Goal: Task Accomplishment & Management: Complete application form

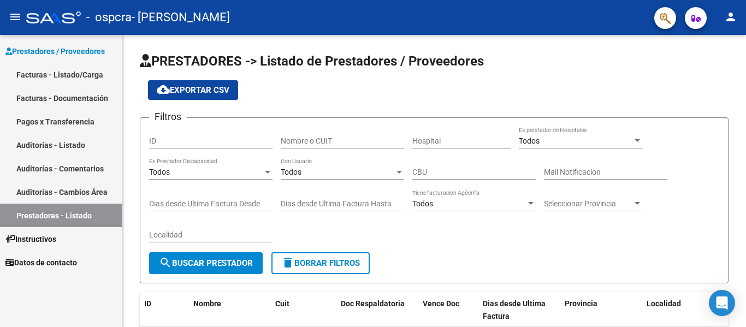
click at [72, 127] on link "Pagos x Transferencia" at bounding box center [61, 121] width 122 height 23
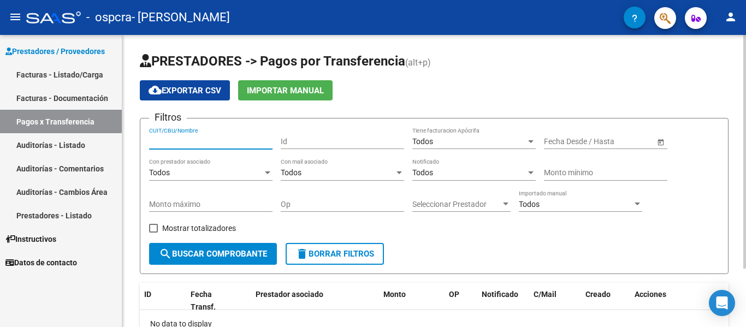
click at [192, 141] on input "CUIT/CBU/Nombre" at bounding box center [210, 141] width 123 height 9
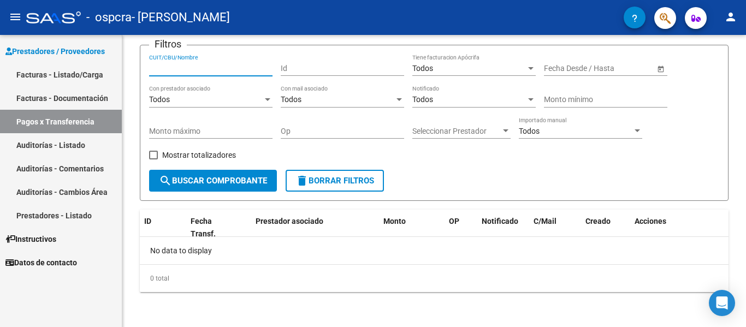
click at [68, 104] on link "Facturas - Documentación" at bounding box center [61, 97] width 122 height 23
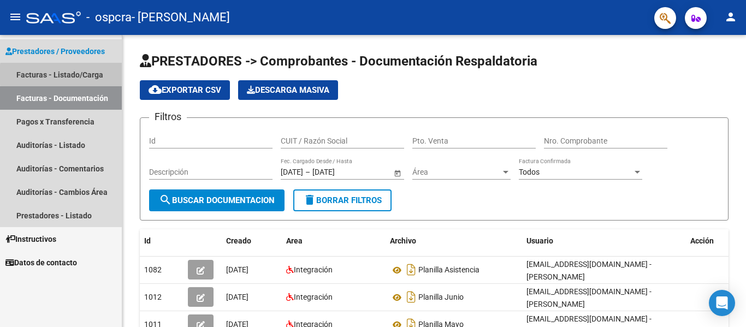
click at [96, 75] on link "Facturas - Listado/Carga" at bounding box center [61, 74] width 122 height 23
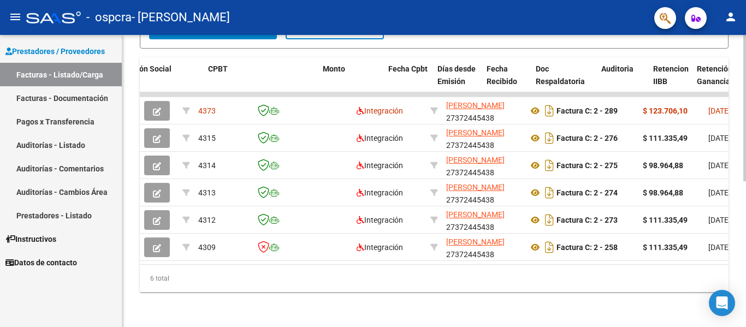
scroll to position [0, 356]
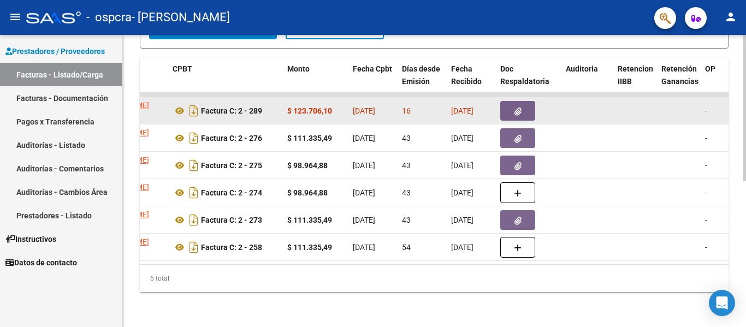
click at [474, 107] on span "[DATE]" at bounding box center [462, 111] width 22 height 9
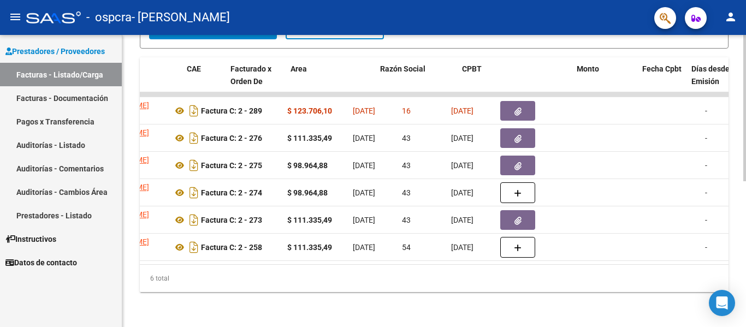
scroll to position [0, 0]
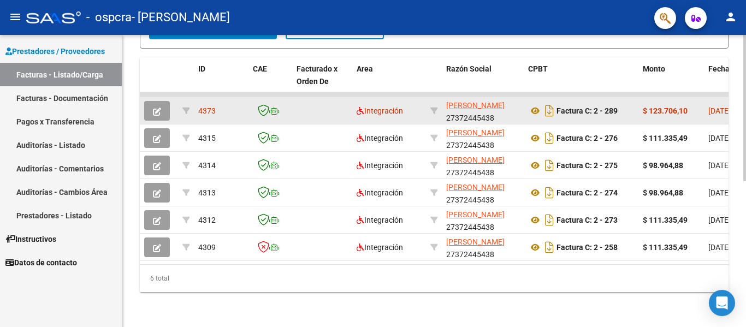
click at [207, 107] on span "4373" at bounding box center [206, 111] width 17 height 9
click at [159, 108] on icon "button" at bounding box center [157, 112] width 8 height 8
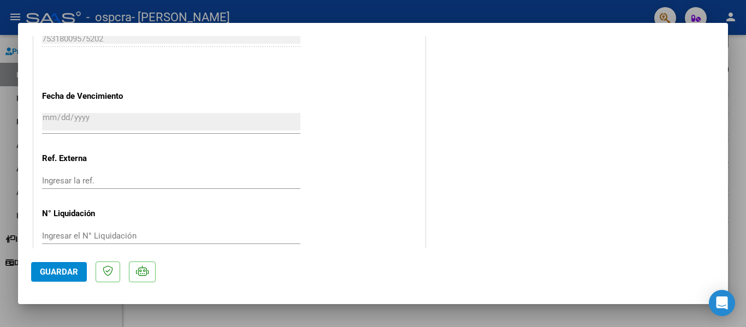
scroll to position [725, 0]
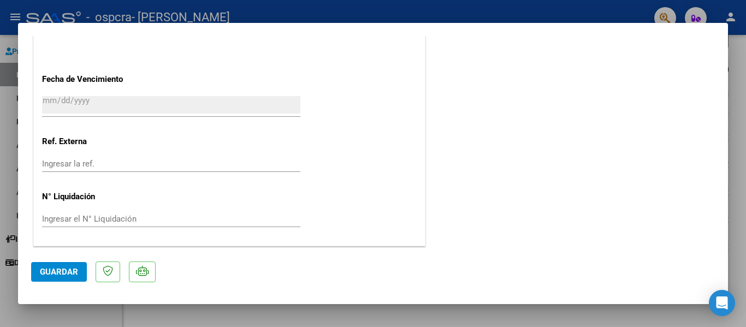
click at [450, 8] on div at bounding box center [373, 163] width 746 height 327
type input "$ 0,00"
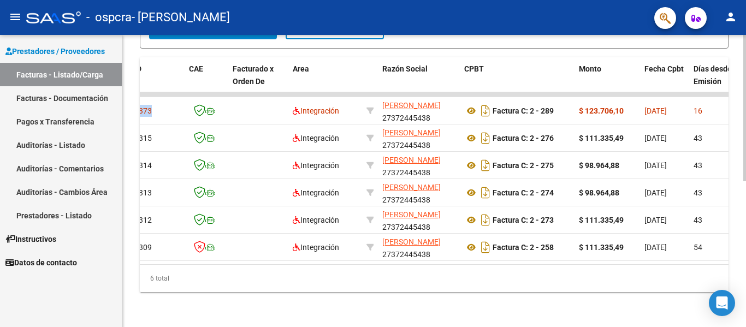
scroll to position [0, 0]
